Goal: Communication & Community: Answer question/provide support

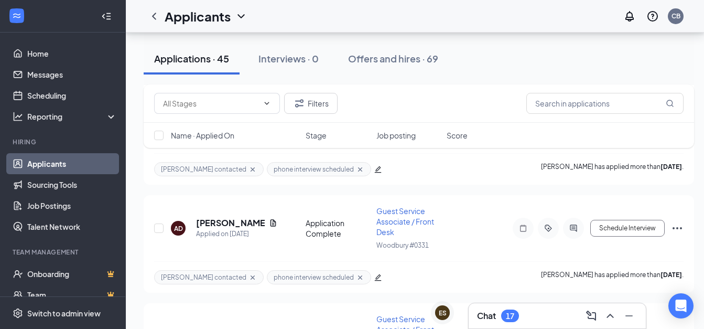
scroll to position [1562, 0]
click at [495, 318] on h3 "Chat" at bounding box center [486, 316] width 19 height 12
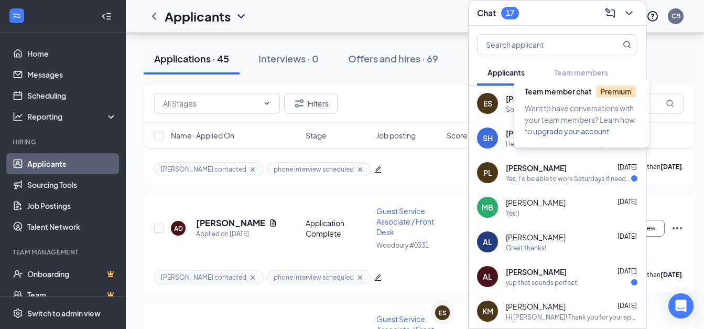
click at [553, 97] on div "Team member chat Premium" at bounding box center [584, 93] width 118 height 17
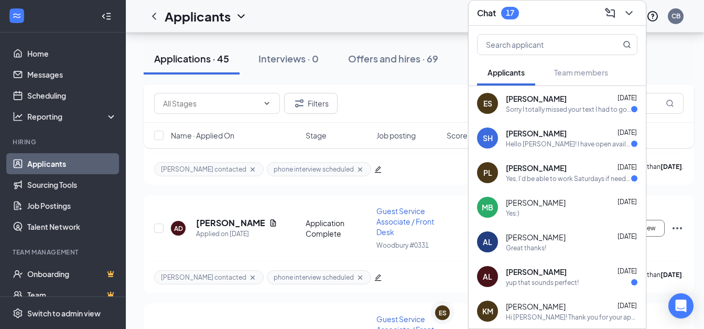
click at [534, 93] on span "[PERSON_NAME]" at bounding box center [536, 98] width 61 height 10
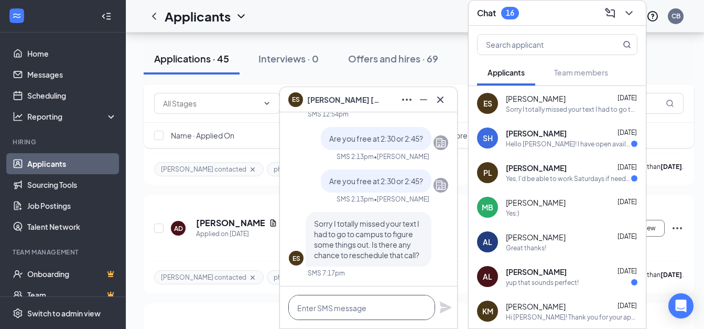
click at [307, 305] on textarea at bounding box center [361, 307] width 147 height 25
type textarea "S"
type textarea "L"
type textarea "W"
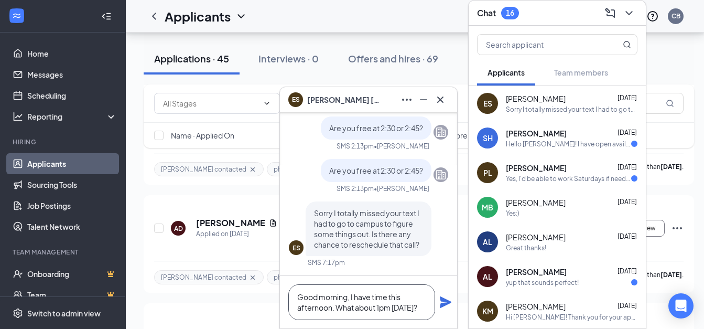
type textarea "Good morning, I have time this afternoon. What about 1pm [DATE]?"
click at [446, 299] on icon "Plane" at bounding box center [445, 302] width 13 height 13
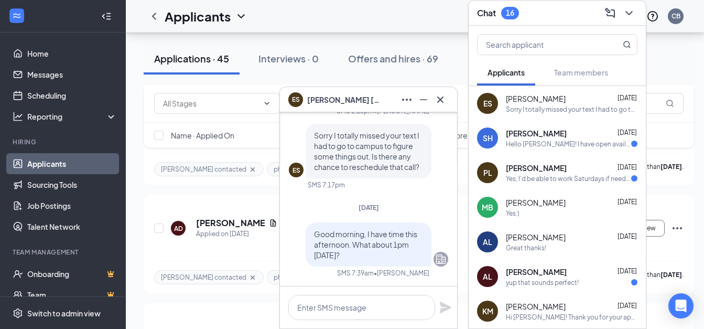
scroll to position [0, 0]
click at [423, 101] on icon "Minimize" at bounding box center [423, 99] width 13 height 13
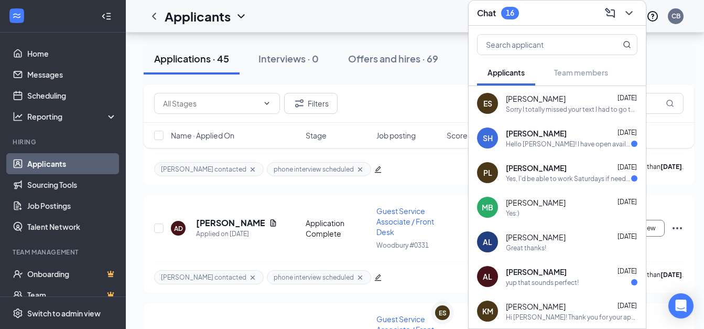
click at [547, 139] on div "Hello Cassie! I have open availability any time after 4:30." at bounding box center [568, 143] width 125 height 9
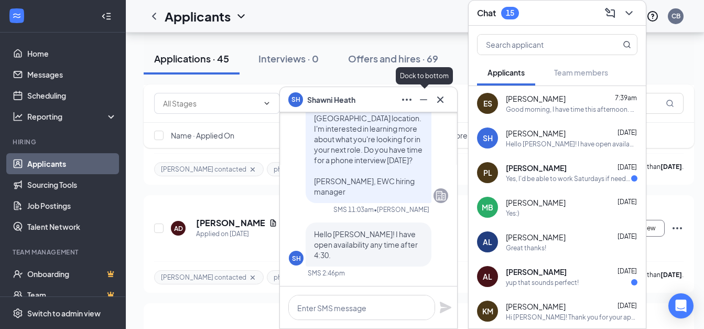
click at [423, 99] on icon "Minimize" at bounding box center [423, 99] width 7 height 1
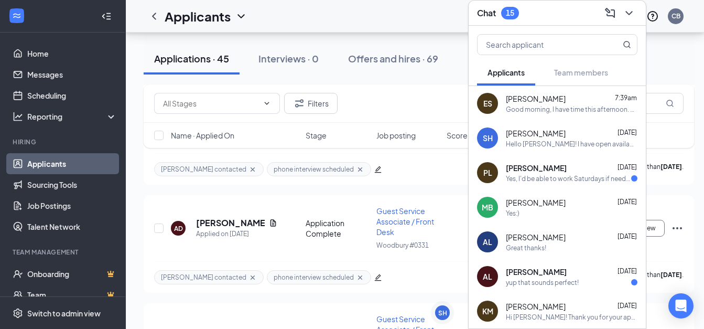
click at [537, 139] on div "Hello Cassie! I have open availability any time after 4:30." at bounding box center [572, 143] width 132 height 9
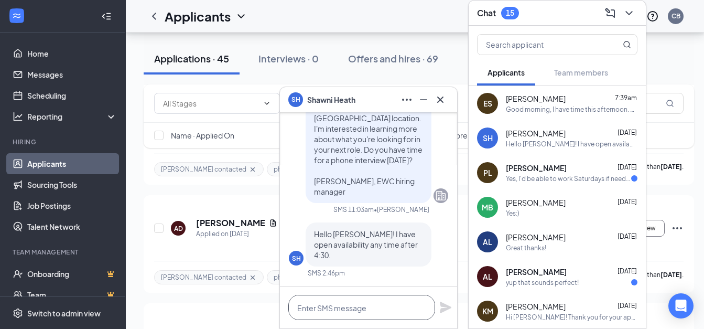
click at [348, 306] on textarea at bounding box center [361, 307] width 147 height 25
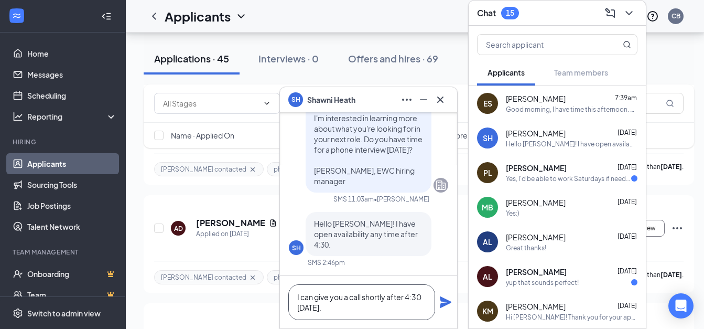
click at [296, 298] on textarea "I can give you a call shortly after 4:30 today." at bounding box center [361, 302] width 147 height 36
click at [313, 298] on textarea "Hello Shawni, I can give you a call shortly after 4:30 today." at bounding box center [361, 302] width 147 height 36
click at [408, 312] on textarea "Good morning Shawni, I can give you a call shortly after 4:30 today." at bounding box center [361, 302] width 147 height 36
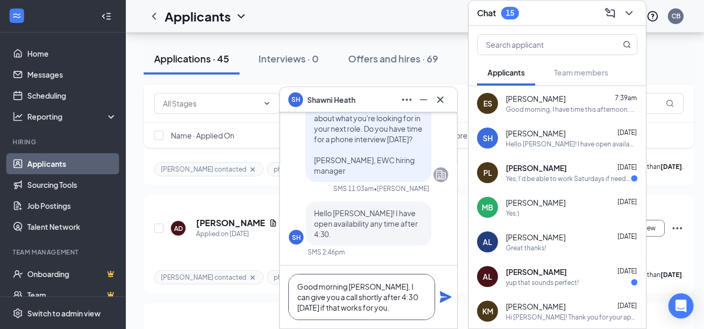
click at [347, 288] on textarea "Good morning Shawni, I can give you a call shortly after 4:30 today if that wor…" at bounding box center [361, 297] width 147 height 46
click at [379, 289] on textarea "Good morning, Shawni, I can give you a call shortly after 4:30 today if that wo…" at bounding box center [361, 297] width 147 height 46
type textarea "Good morning, I can give you a call shortly after 4:30 today if that works for …"
click at [445, 300] on icon "Plane" at bounding box center [446, 297] width 12 height 12
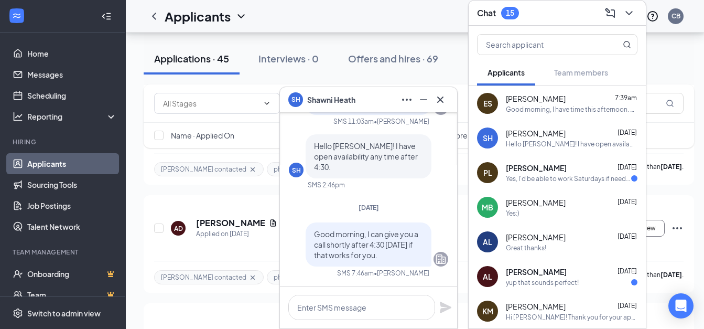
scroll to position [0, 0]
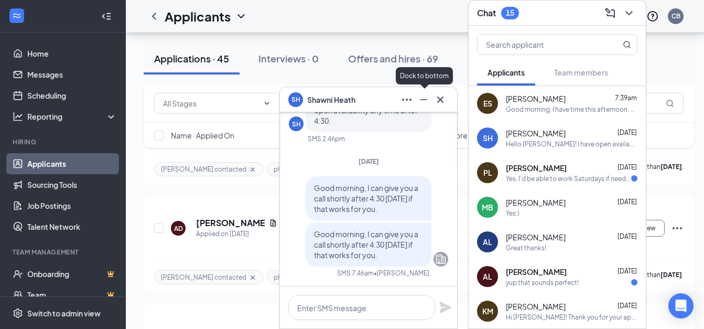
click at [420, 96] on icon "Minimize" at bounding box center [423, 99] width 13 height 13
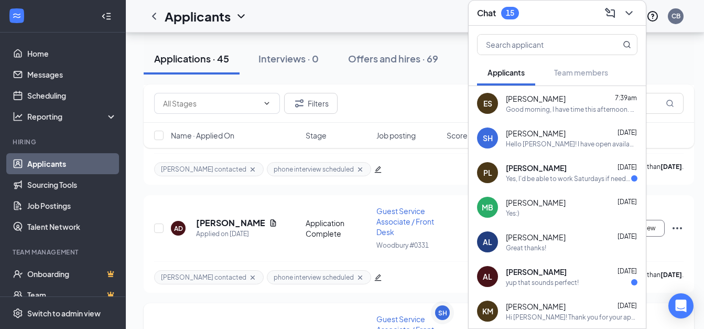
scroll to position [1642, 0]
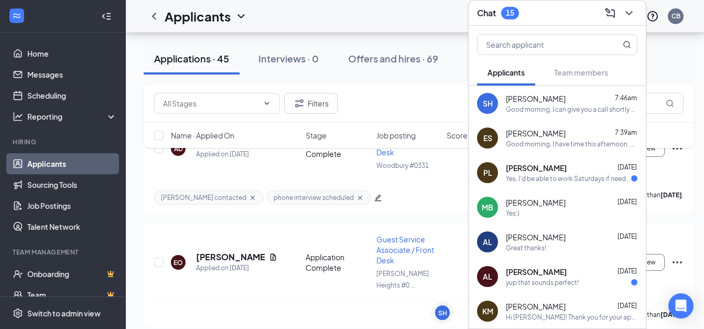
click at [628, 11] on icon "ChevronDown" at bounding box center [628, 13] width 7 height 4
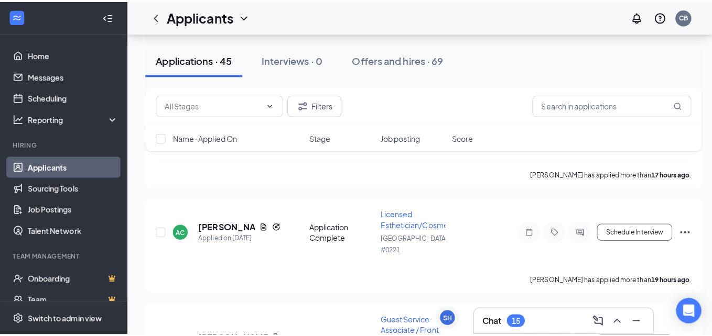
scroll to position [183, 0]
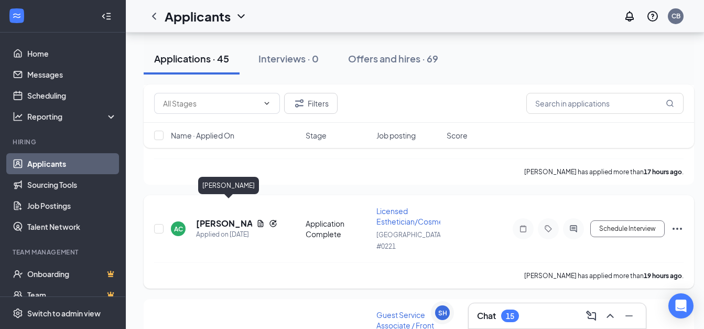
click at [216, 217] on h5 "[PERSON_NAME]" at bounding box center [224, 223] width 56 height 12
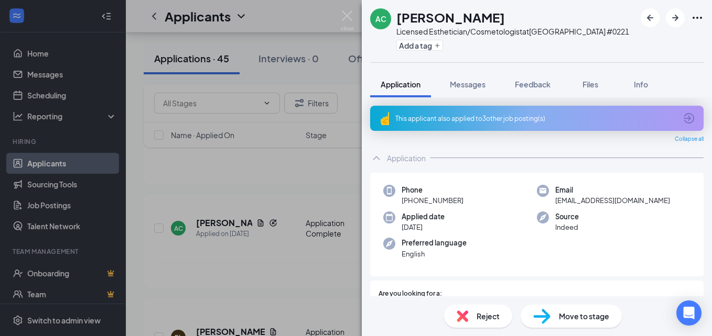
click at [444, 119] on div "This applicant also applied to 3 other job posting(s)" at bounding box center [535, 118] width 281 height 9
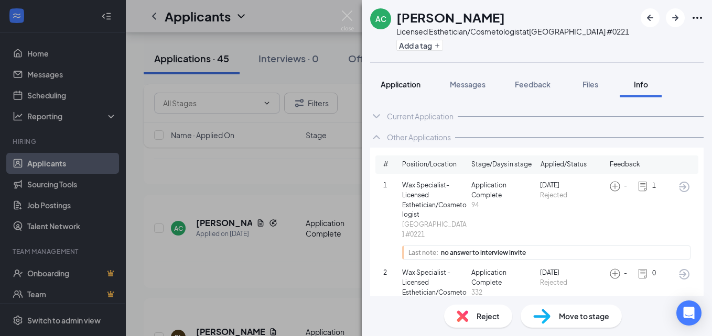
click at [402, 80] on span "Application" at bounding box center [400, 84] width 40 height 9
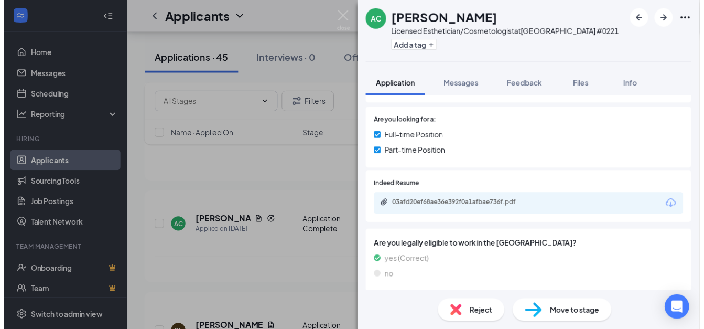
scroll to position [196, 0]
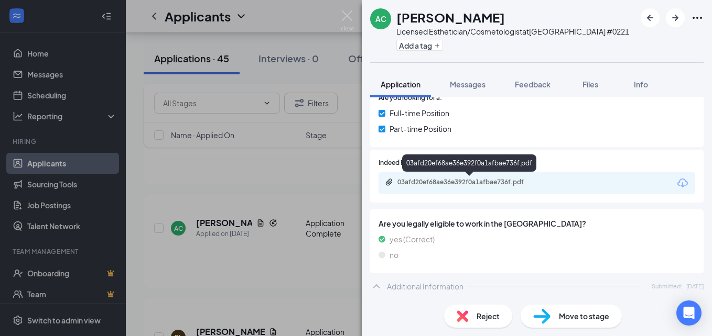
click at [449, 181] on div "03afd20ef68ae36e392f0a1afbae736f.pdf" at bounding box center [470, 182] width 147 height 8
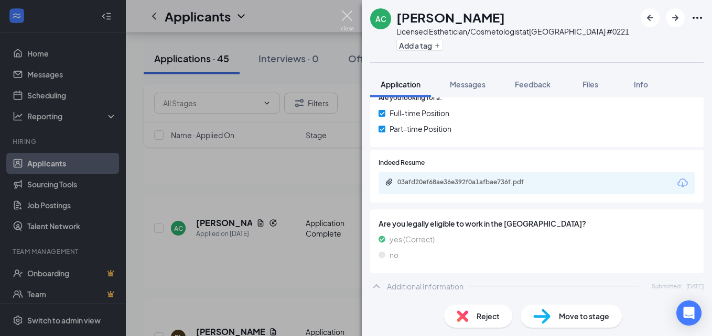
click at [346, 19] on img at bounding box center [347, 20] width 13 height 20
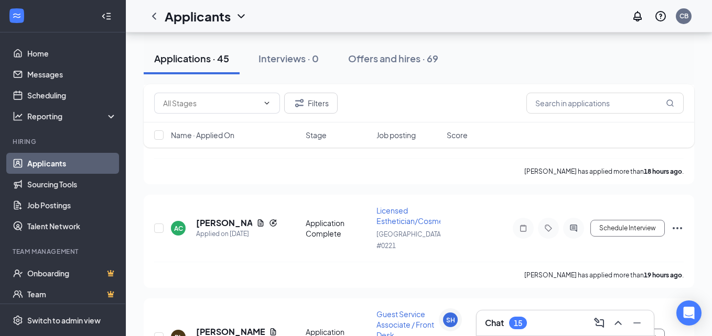
click at [350, 17] on div "Applicants CB" at bounding box center [419, 16] width 586 height 32
click at [682, 19] on div "CB" at bounding box center [683, 16] width 9 height 9
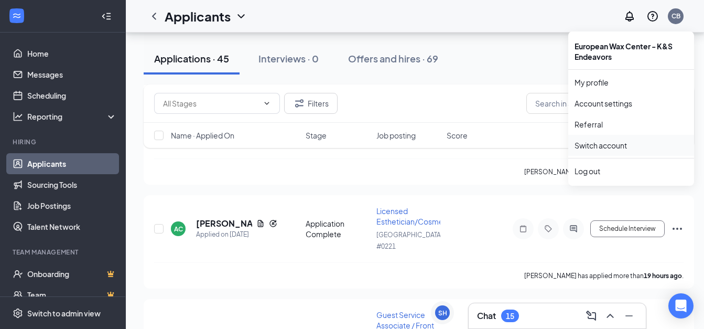
click at [613, 147] on link "Switch account" at bounding box center [600, 144] width 52 height 9
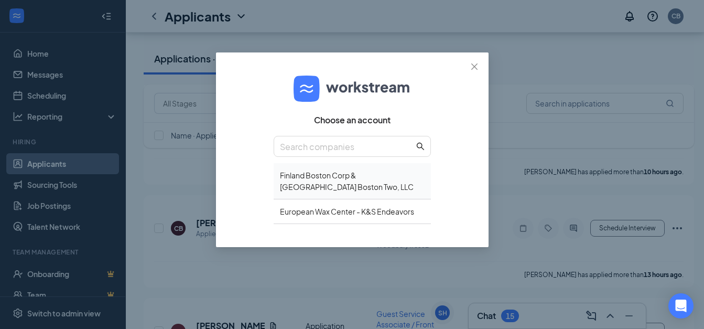
click at [387, 175] on div "Finland Boston Corp & Finland Boston Two, LLC" at bounding box center [352, 181] width 157 height 36
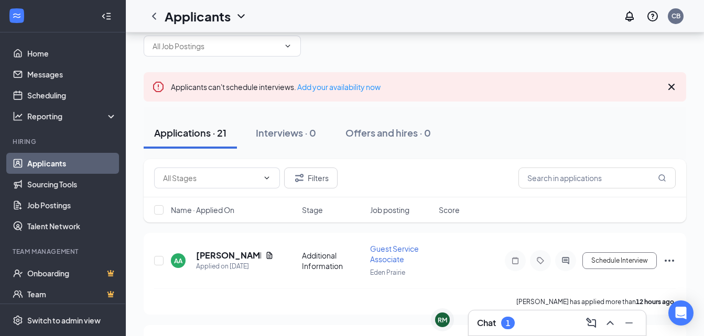
scroll to position [57, 0]
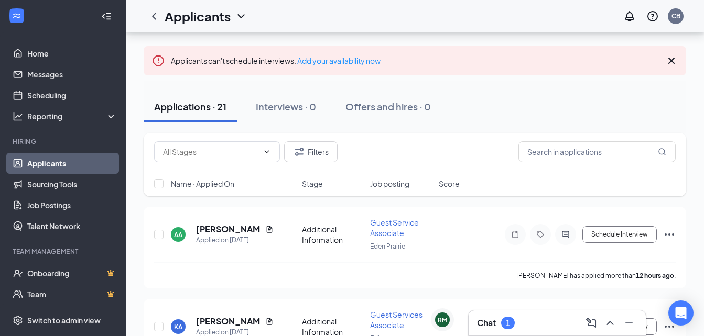
click at [495, 321] on h3 "Chat" at bounding box center [486, 324] width 19 height 12
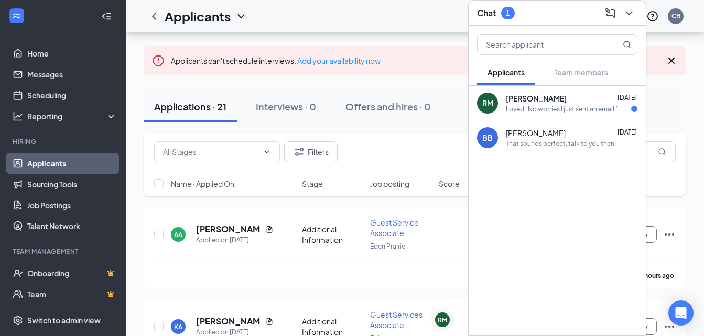
click at [520, 100] on span "RACHEL MICHELS" at bounding box center [536, 98] width 61 height 10
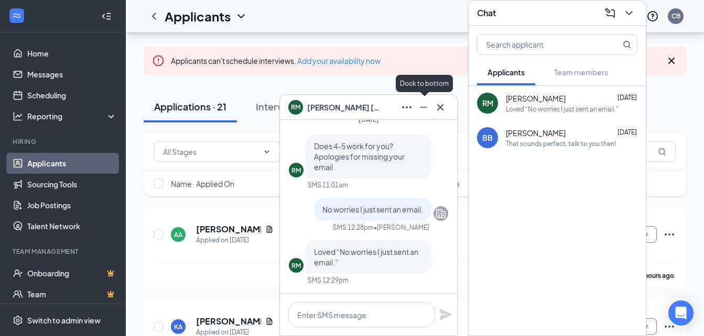
click at [423, 108] on icon "Minimize" at bounding box center [423, 107] width 13 height 13
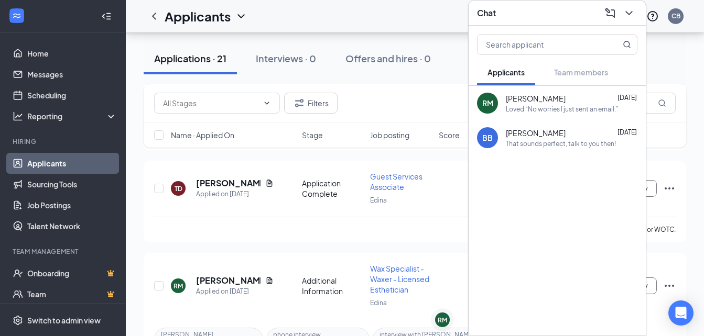
scroll to position [1901, 0]
click at [628, 15] on icon "ChevronDown" at bounding box center [629, 13] width 13 height 13
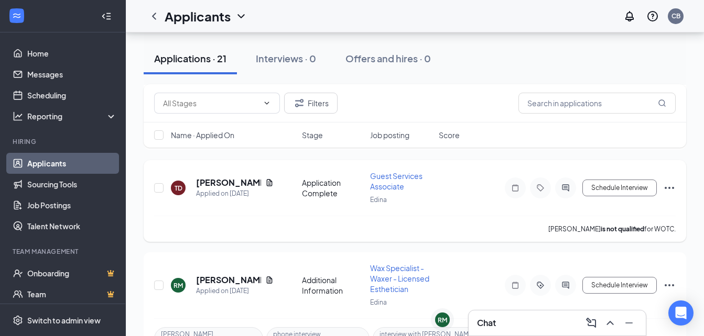
click at [668, 182] on icon "Ellipses" at bounding box center [669, 188] width 13 height 13
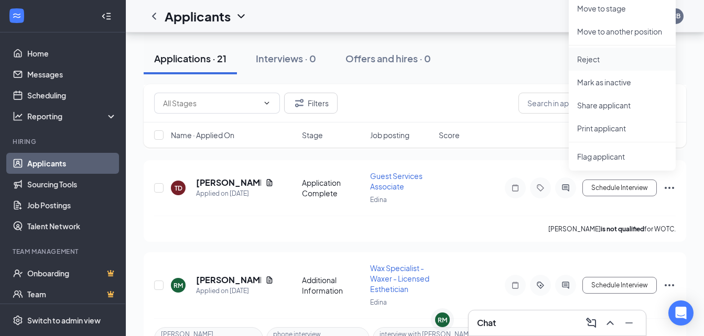
click at [589, 55] on p "Reject" at bounding box center [622, 59] width 90 height 10
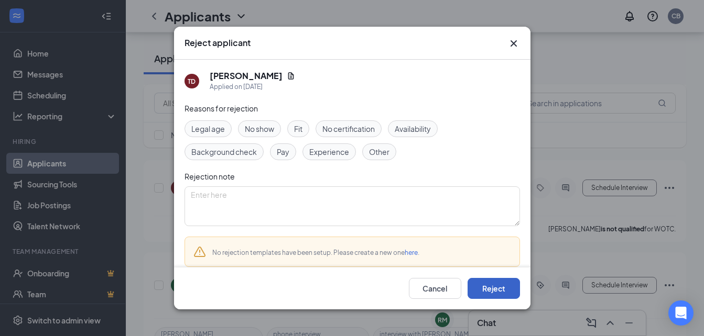
click at [483, 287] on button "Reject" at bounding box center [493, 288] width 52 height 21
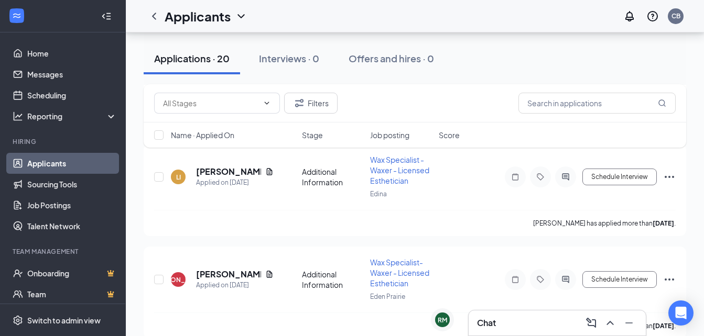
scroll to position [3325, 0]
click at [678, 17] on div "CB" at bounding box center [675, 16] width 9 height 9
click at [674, 16] on div "CB" at bounding box center [675, 16] width 9 height 9
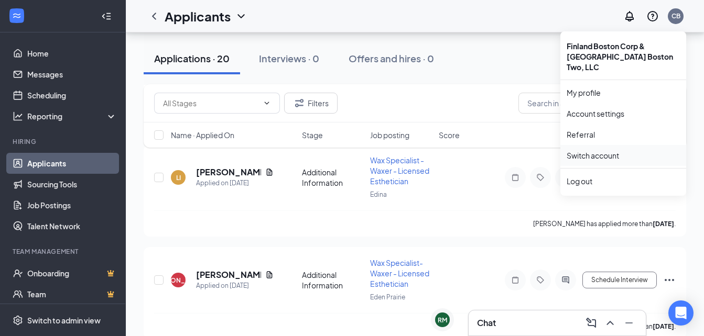
click at [605, 151] on link "Switch account" at bounding box center [593, 155] width 52 height 9
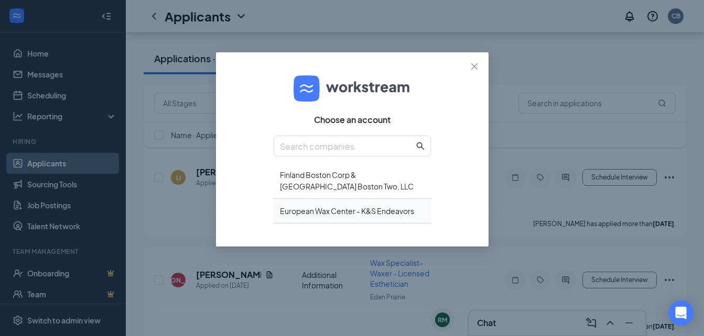
click at [388, 210] on div "European Wax Center - K&S Endeavors" at bounding box center [352, 211] width 157 height 25
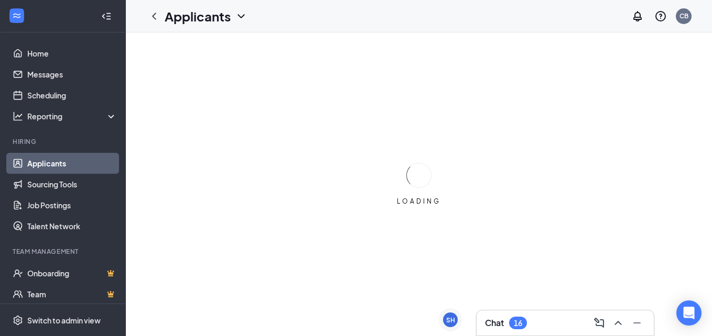
click at [504, 322] on h3 "Chat" at bounding box center [494, 324] width 19 height 12
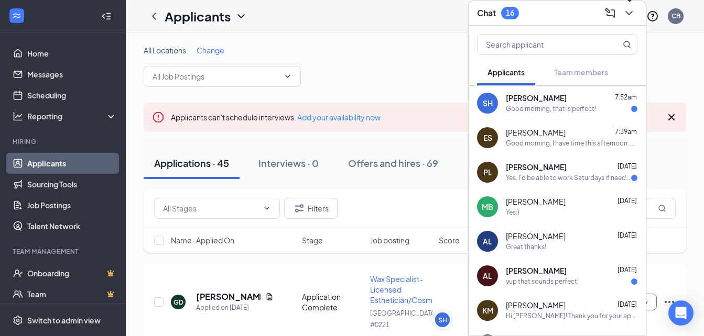
click at [629, 12] on icon "ChevronDown" at bounding box center [629, 13] width 13 height 13
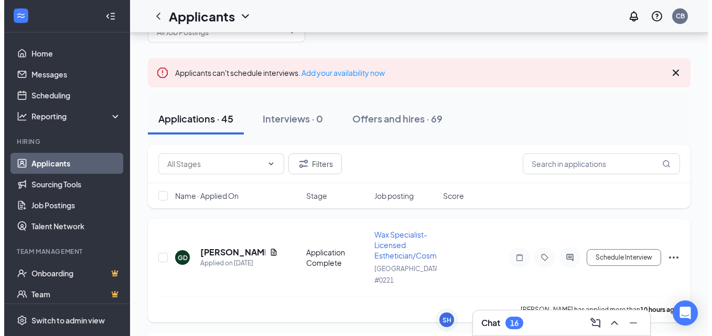
scroll to position [43, 0]
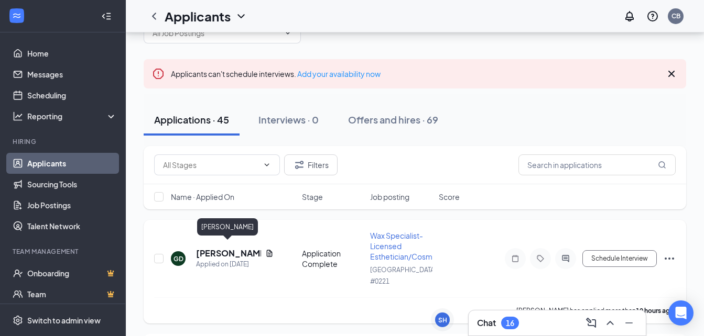
click at [210, 248] on h5 "[PERSON_NAME]" at bounding box center [228, 254] width 65 height 12
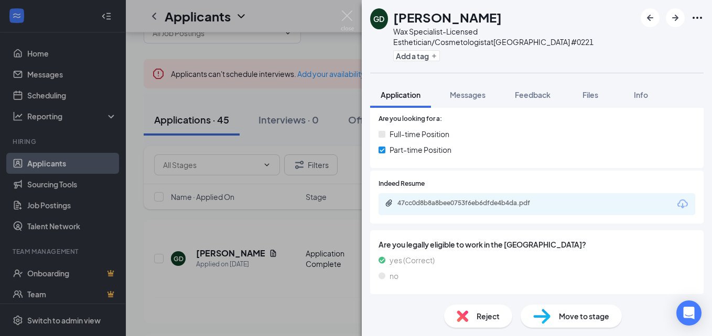
scroll to position [158, 0]
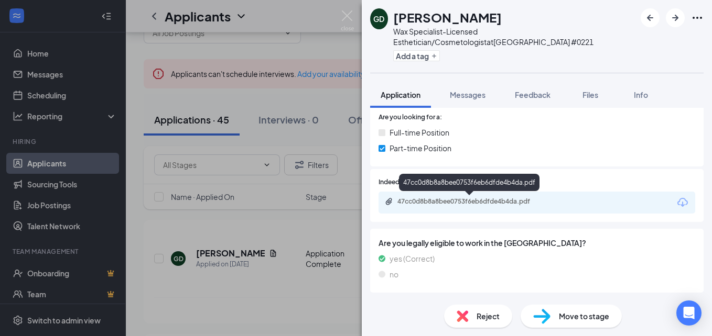
click at [432, 202] on div "47cc0d8b8a8bee0753f6eb6dfde4b4da.pdf" at bounding box center [470, 202] width 147 height 8
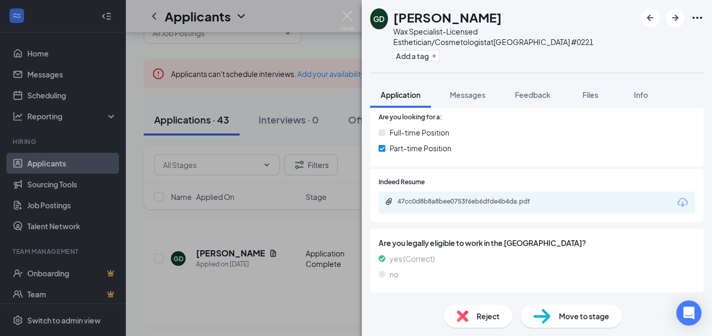
scroll to position [345, 0]
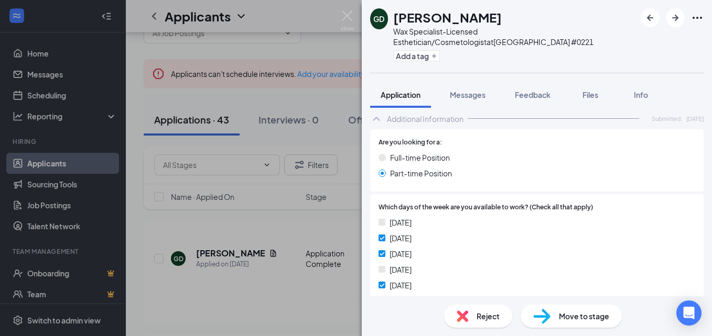
click at [351, 13] on img at bounding box center [347, 20] width 13 height 20
